Goal: Find specific page/section: Find specific page/section

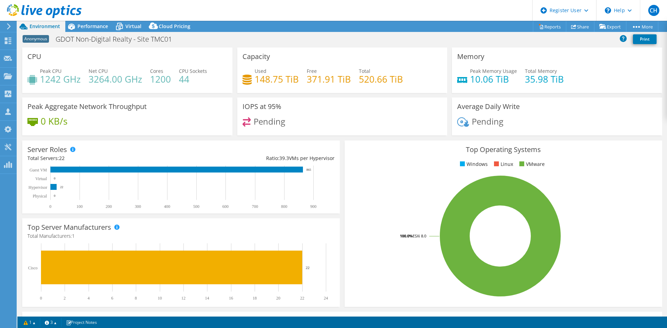
select select "USD"
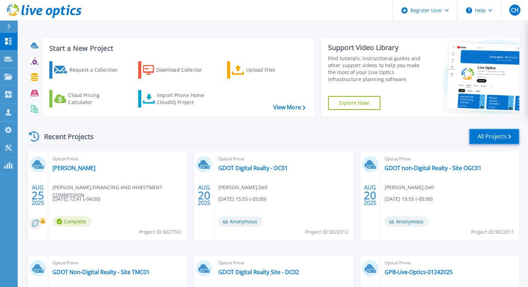
click at [486, 136] on link "All Projects" at bounding box center [494, 137] width 50 height 16
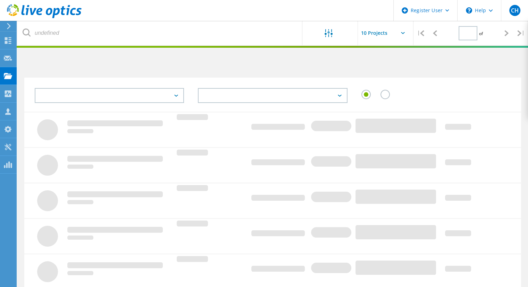
type input "1"
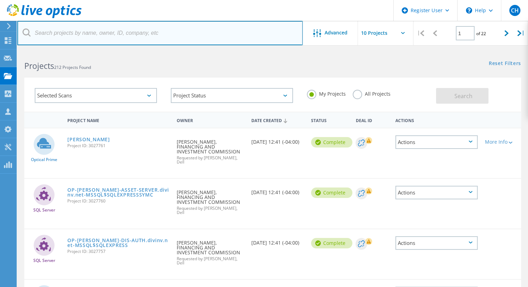
click at [91, 30] on input "text" at bounding box center [160, 33] width 286 height 24
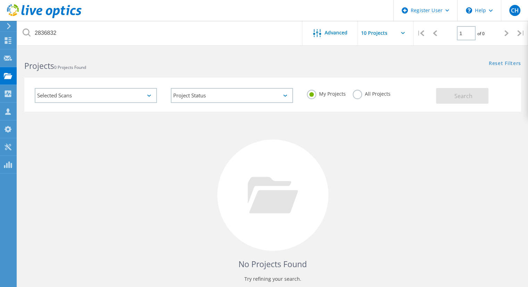
click at [369, 92] on label "All Projects" at bounding box center [372, 93] width 38 height 7
click at [0, 0] on input "All Projects" at bounding box center [0, 0] width 0 height 0
click at [454, 91] on button "Search" at bounding box center [462, 96] width 52 height 16
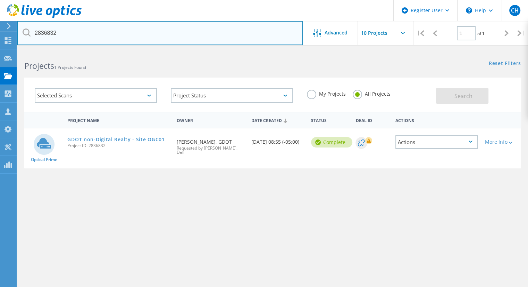
click at [52, 40] on input "2836832" at bounding box center [160, 33] width 286 height 24
click at [74, 36] on input "2836832" at bounding box center [160, 33] width 286 height 24
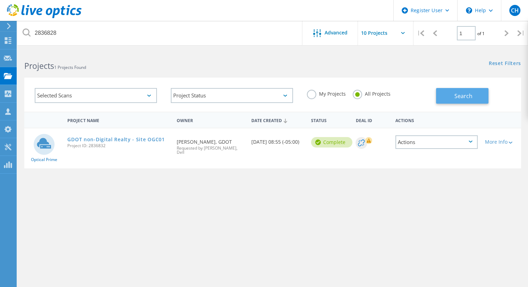
click at [454, 94] on button "Search" at bounding box center [462, 96] width 52 height 16
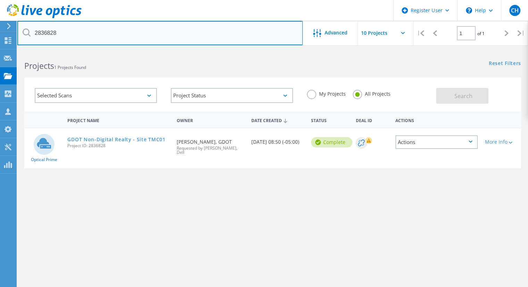
click at [67, 32] on input "2836828" at bounding box center [160, 33] width 286 height 24
click at [60, 31] on input "2836820" at bounding box center [160, 33] width 286 height 24
type input "2836823"
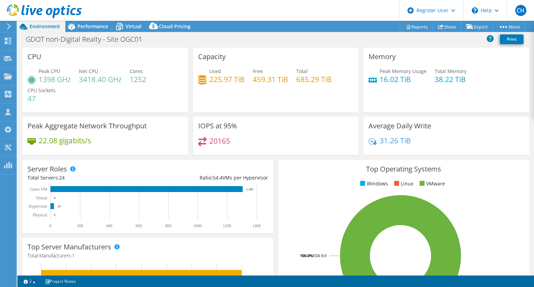
select select "USD"
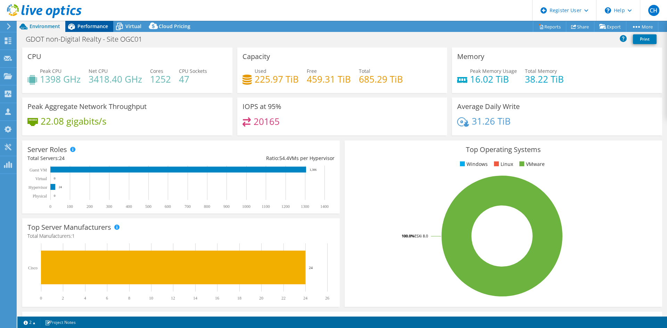
click at [87, 24] on span "Performance" at bounding box center [92, 26] width 31 height 7
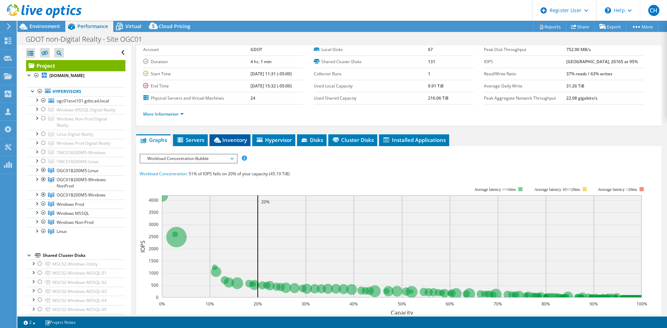
click at [233, 139] on span "Inventory" at bounding box center [230, 140] width 34 height 7
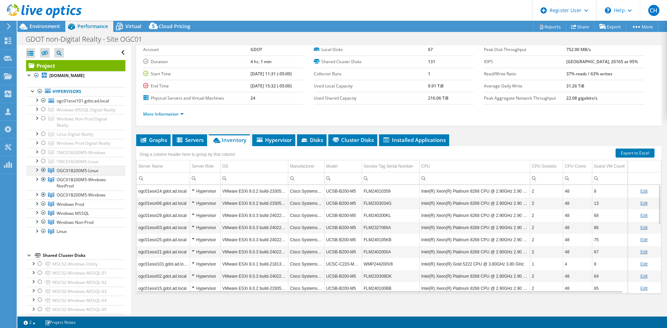
click at [36, 173] on div at bounding box center [36, 169] width 7 height 7
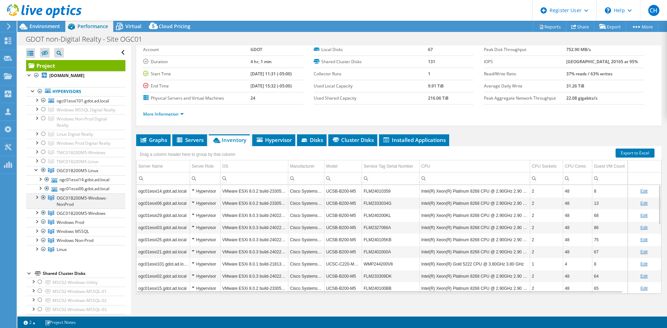
click at [37, 200] on div at bounding box center [36, 196] width 7 height 7
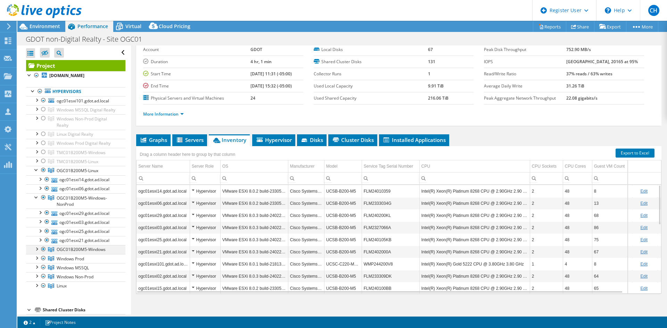
click at [39, 252] on div at bounding box center [36, 248] width 7 height 7
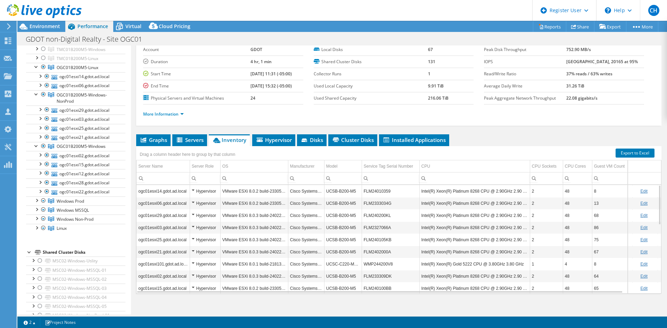
scroll to position [104, 0]
click at [38, 203] on div at bounding box center [36, 199] width 7 height 7
click at [36, 257] on div at bounding box center [36, 253] width 7 height 7
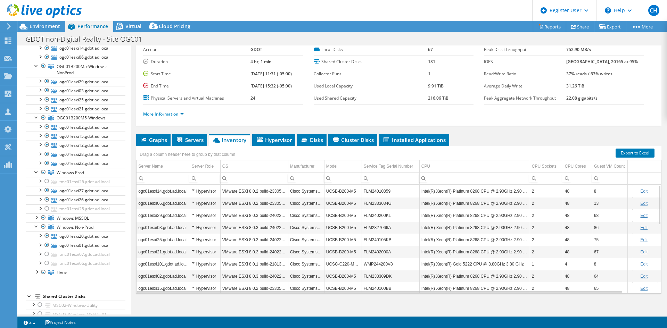
scroll to position [139, 0]
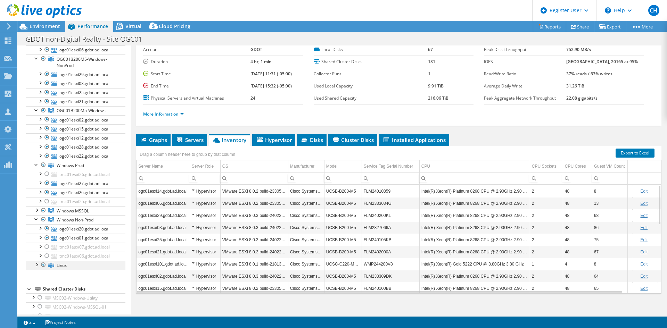
click at [36, 268] on div at bounding box center [36, 264] width 7 height 7
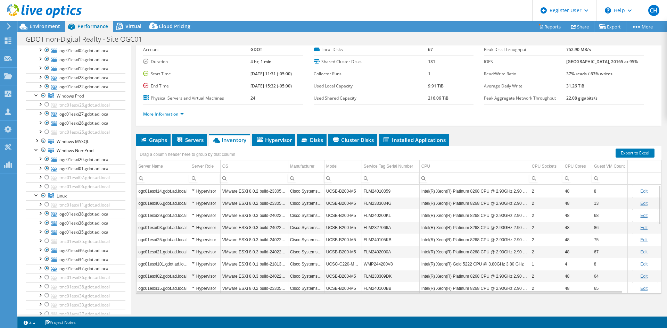
scroll to position [243, 0]
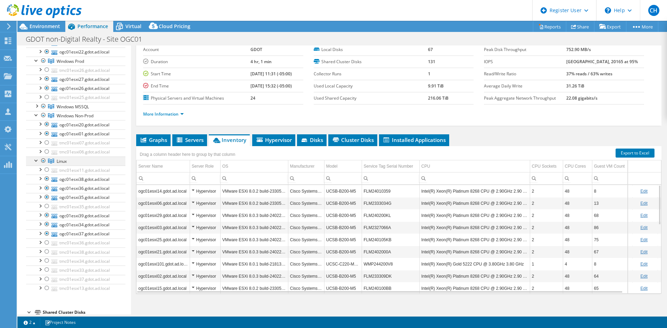
click at [34, 164] on div at bounding box center [36, 160] width 7 height 7
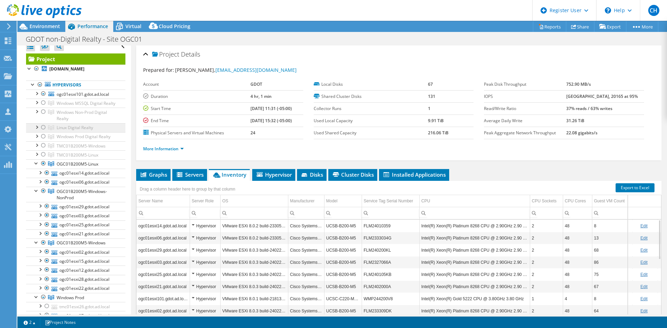
scroll to position [0, 0]
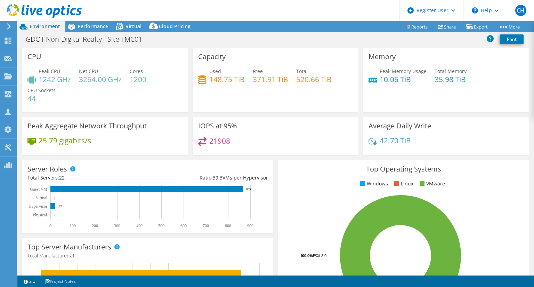
select select "USD"
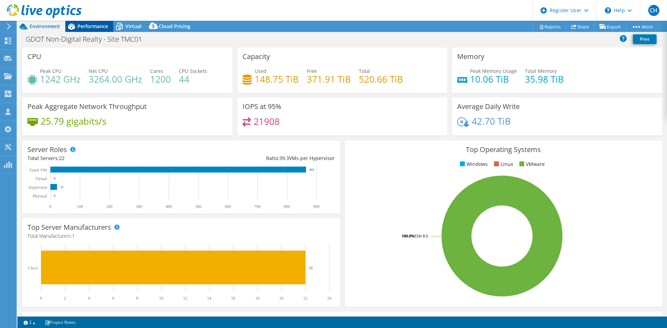
click at [93, 26] on span "Performance" at bounding box center [92, 26] width 31 height 7
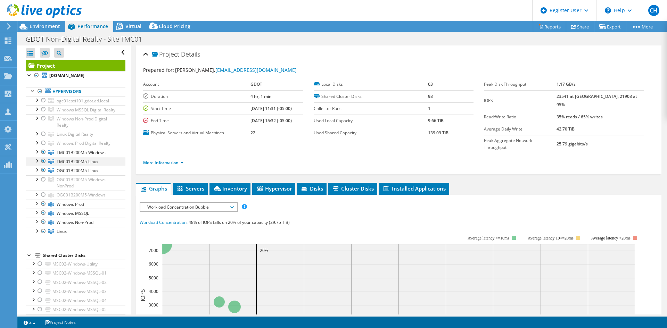
click at [38, 164] on div at bounding box center [36, 160] width 7 height 7
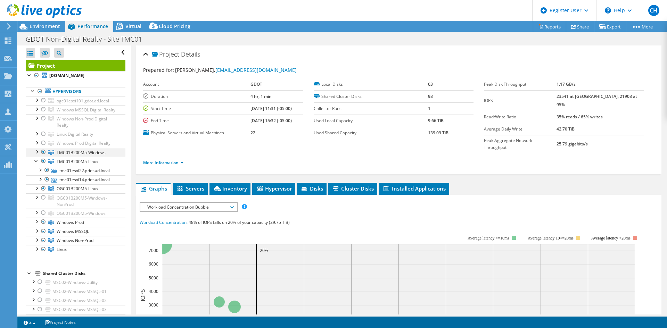
click at [37, 155] on div at bounding box center [36, 151] width 7 height 7
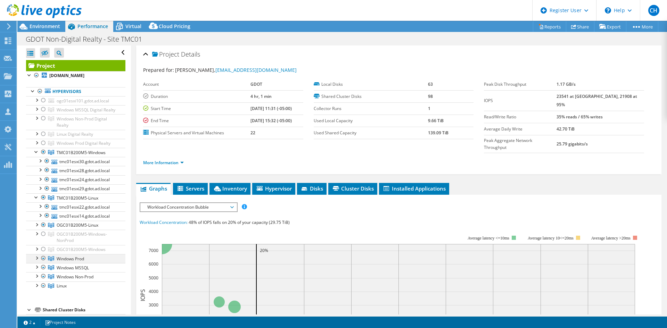
click at [36, 261] on div at bounding box center [36, 257] width 7 height 7
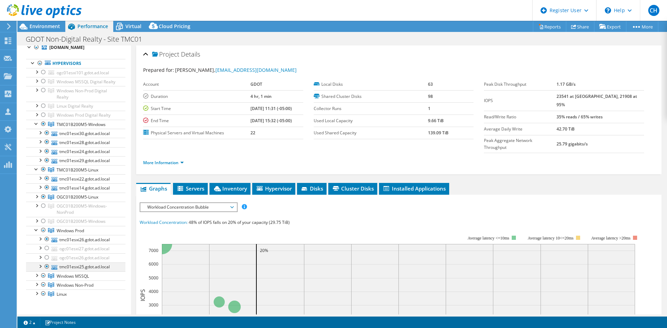
scroll to position [35, 0]
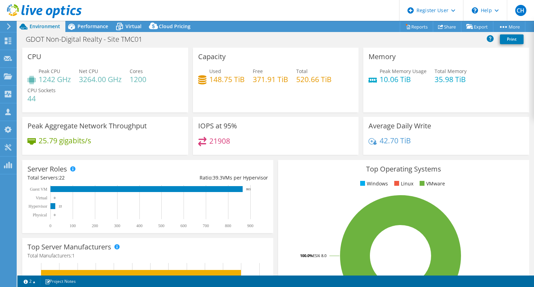
select select "USD"
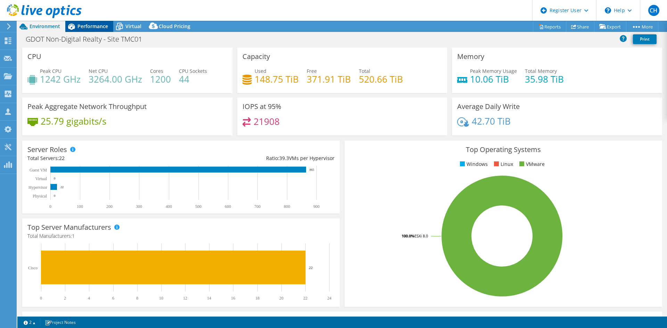
click at [81, 26] on span "Performance" at bounding box center [92, 26] width 31 height 7
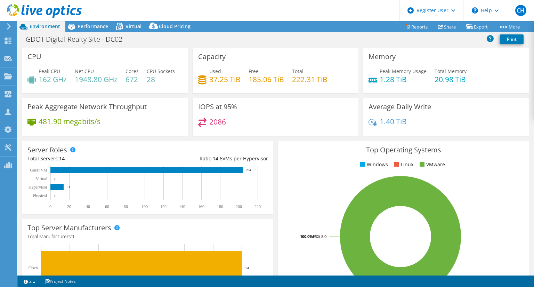
select select "USD"
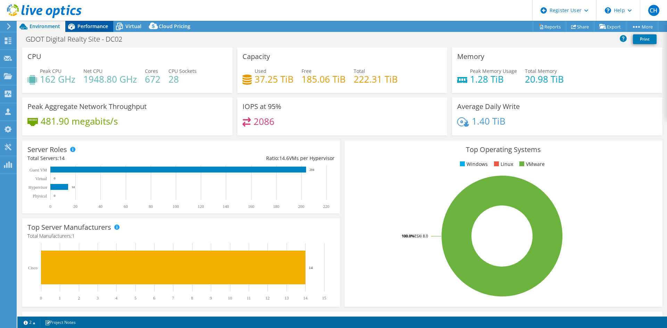
click at [89, 31] on div "Performance" at bounding box center [89, 26] width 48 height 11
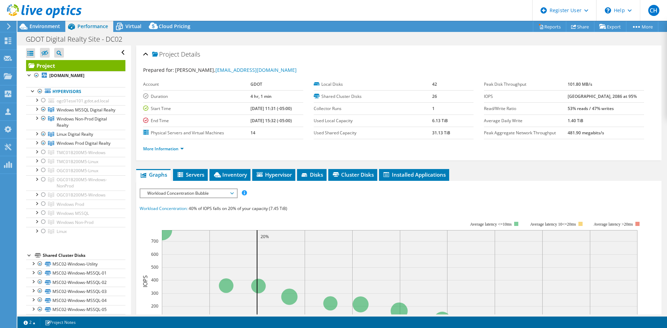
select select "USD"
